Goal: Task Accomplishment & Management: Complete application form

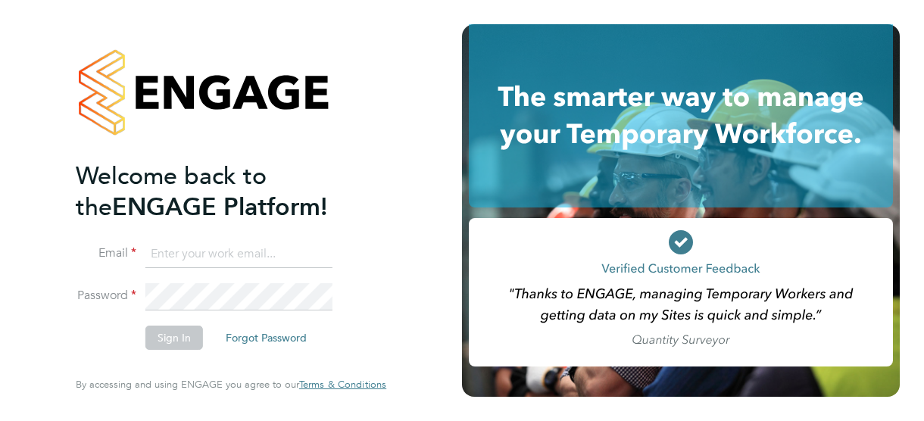
type input "pauline.fynn@yahoo.co.uk"
click at [170, 336] on button "Sign In" at bounding box center [174, 338] width 58 height 24
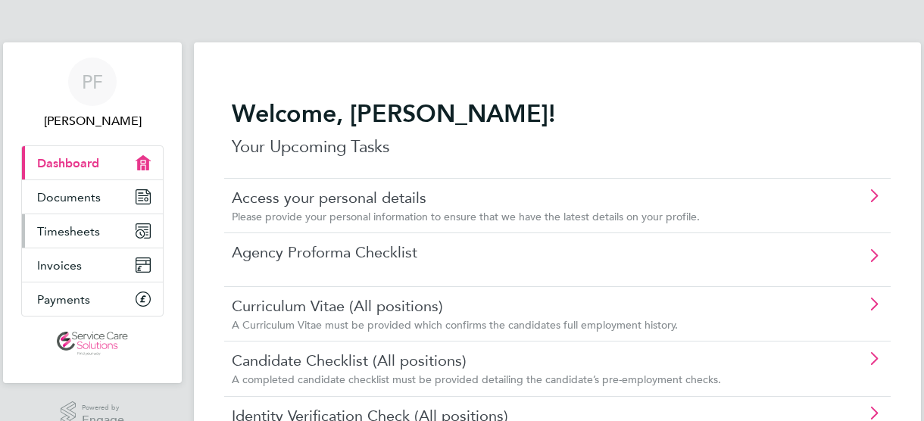
click at [138, 233] on icon "Main navigation" at bounding box center [140, 233] width 7 height 7
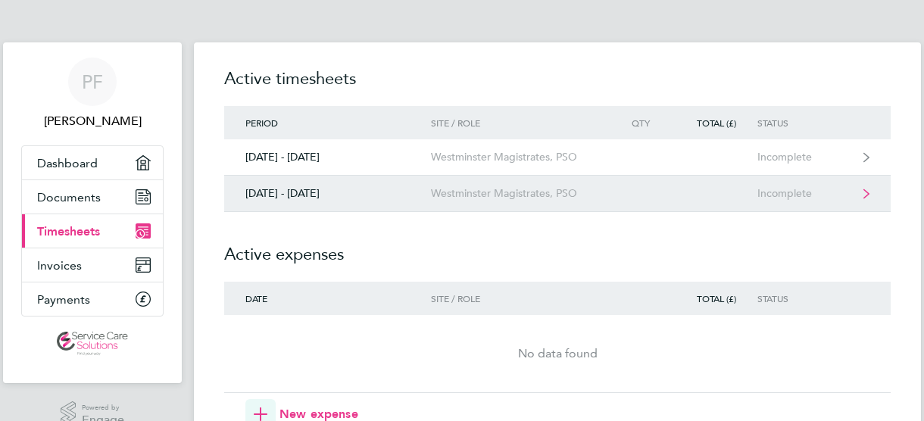
click at [295, 189] on div "[DATE] - [DATE]" at bounding box center [327, 193] width 207 height 13
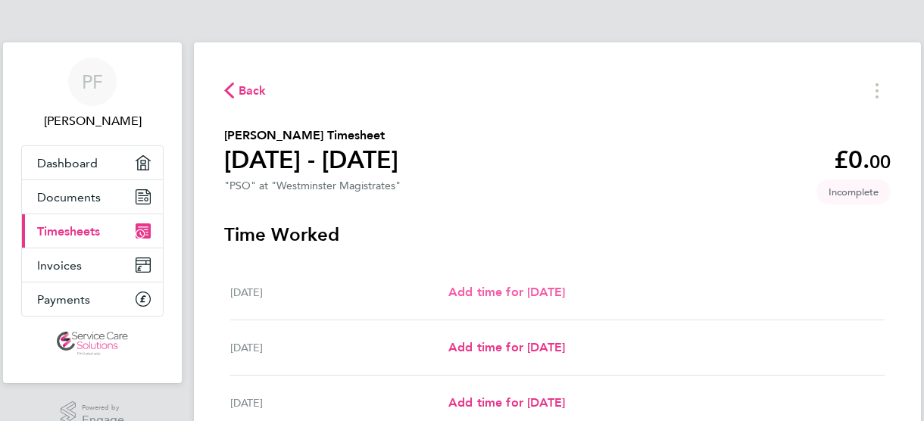
click at [479, 284] on link "Add time for [DATE]" at bounding box center [506, 292] width 117 height 18
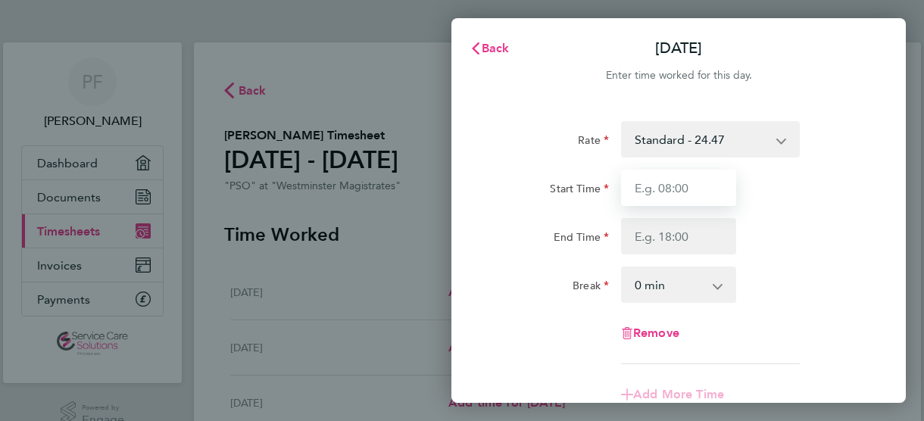
click at [651, 192] on input "Start Time" at bounding box center [678, 188] width 115 height 36
type input "11:00"
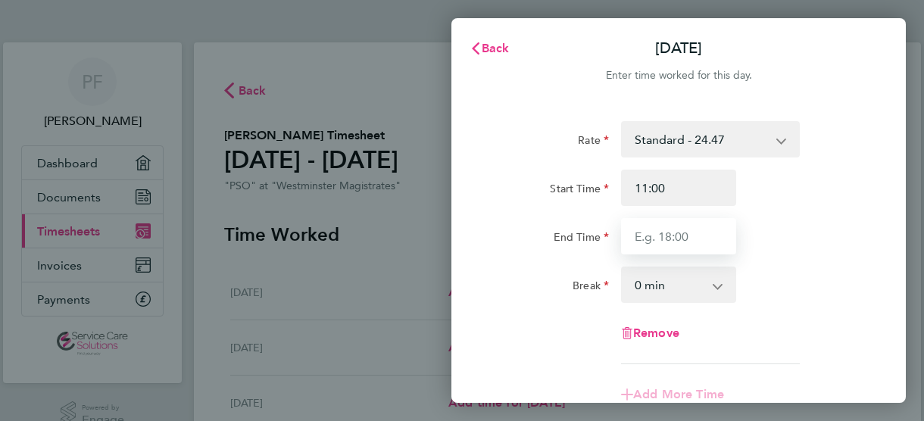
click at [672, 236] on input "End Time" at bounding box center [678, 236] width 115 height 36
click at [779, 257] on div "Rate Standard - 24.47 Start Time 11:00 End Time Break 0 min 15 min 30 min 45 mi…" at bounding box center [679, 242] width 370 height 243
click at [700, 236] on input "End Time" at bounding box center [678, 236] width 115 height 36
type input "16:30"
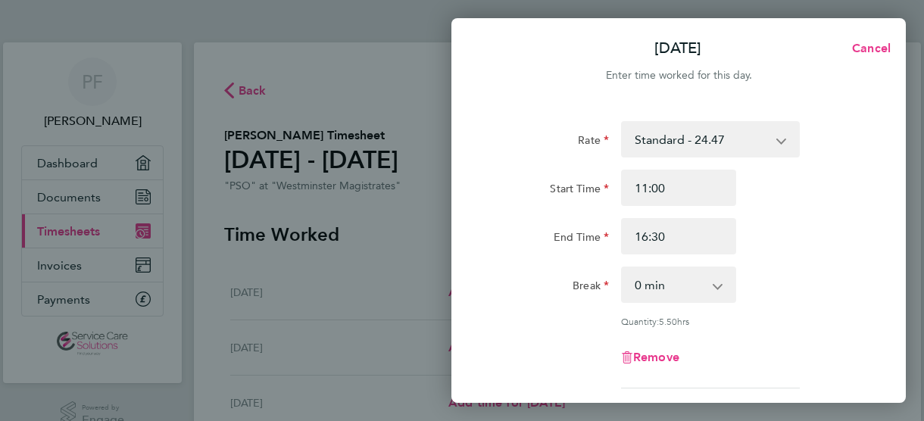
click at [785, 245] on div "End Time 16:30" at bounding box center [679, 236] width 382 height 36
click at [707, 283] on select "0 min 15 min 30 min 45 min 60 min 75 min 90 min" at bounding box center [670, 284] width 94 height 33
select select "30"
click at [623, 268] on select "0 min 15 min 30 min 45 min 60 min 75 min 90 min" at bounding box center [670, 284] width 94 height 33
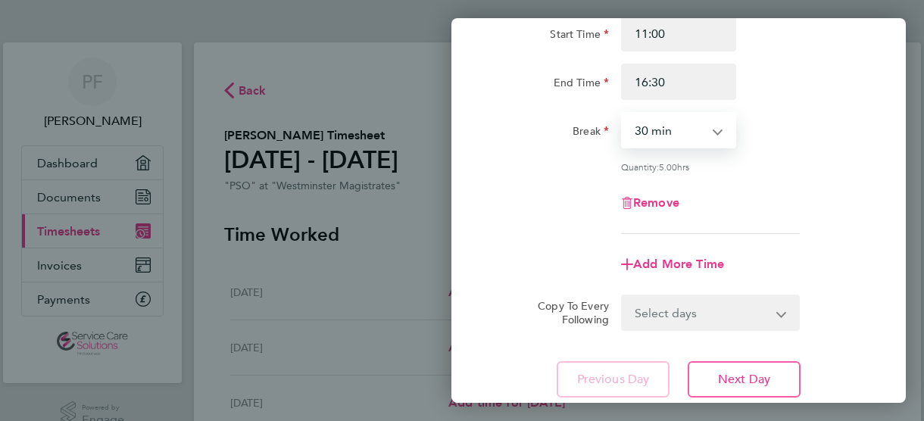
scroll to position [227, 0]
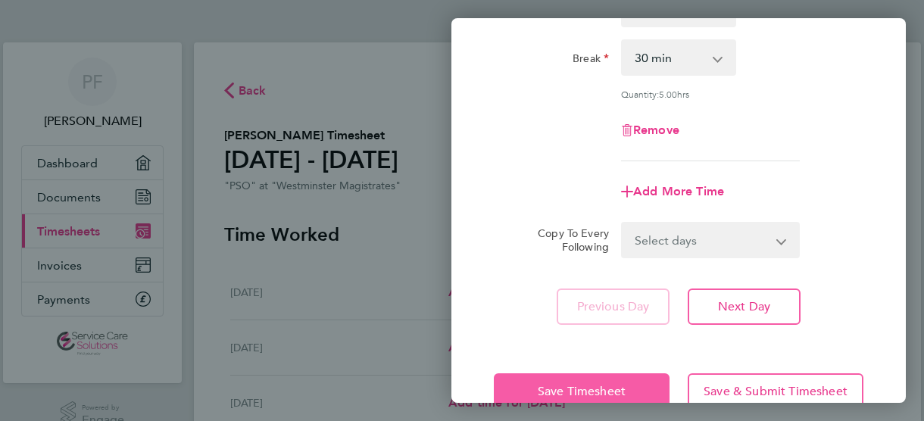
click at [604, 389] on span "Save Timesheet" at bounding box center [582, 391] width 88 height 15
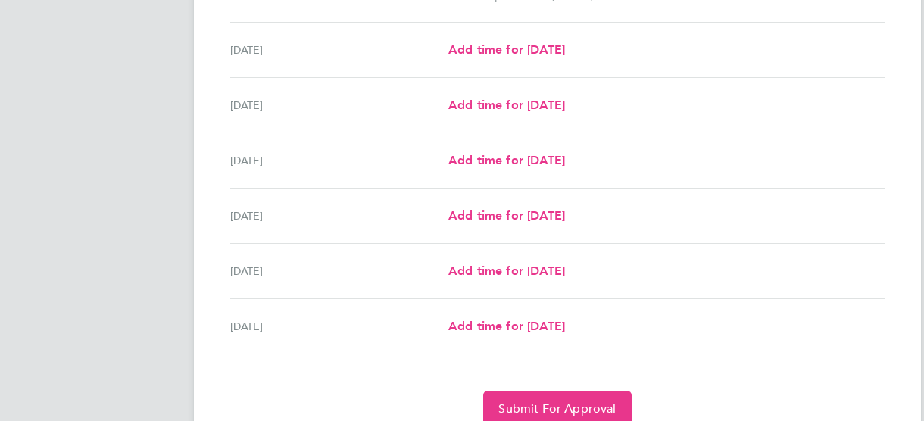
scroll to position [549, 0]
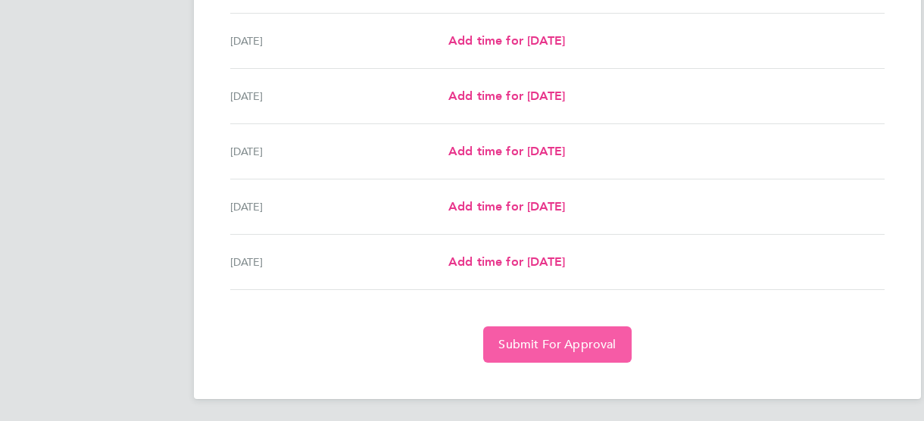
click at [554, 339] on span "Submit For Approval" at bounding box center [556, 344] width 117 height 15
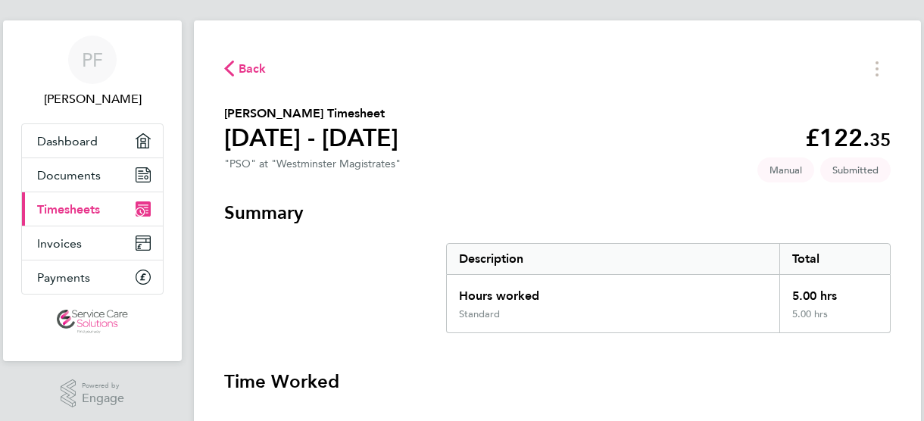
scroll to position [0, 0]
